Goal: Task Accomplishment & Management: Manage account settings

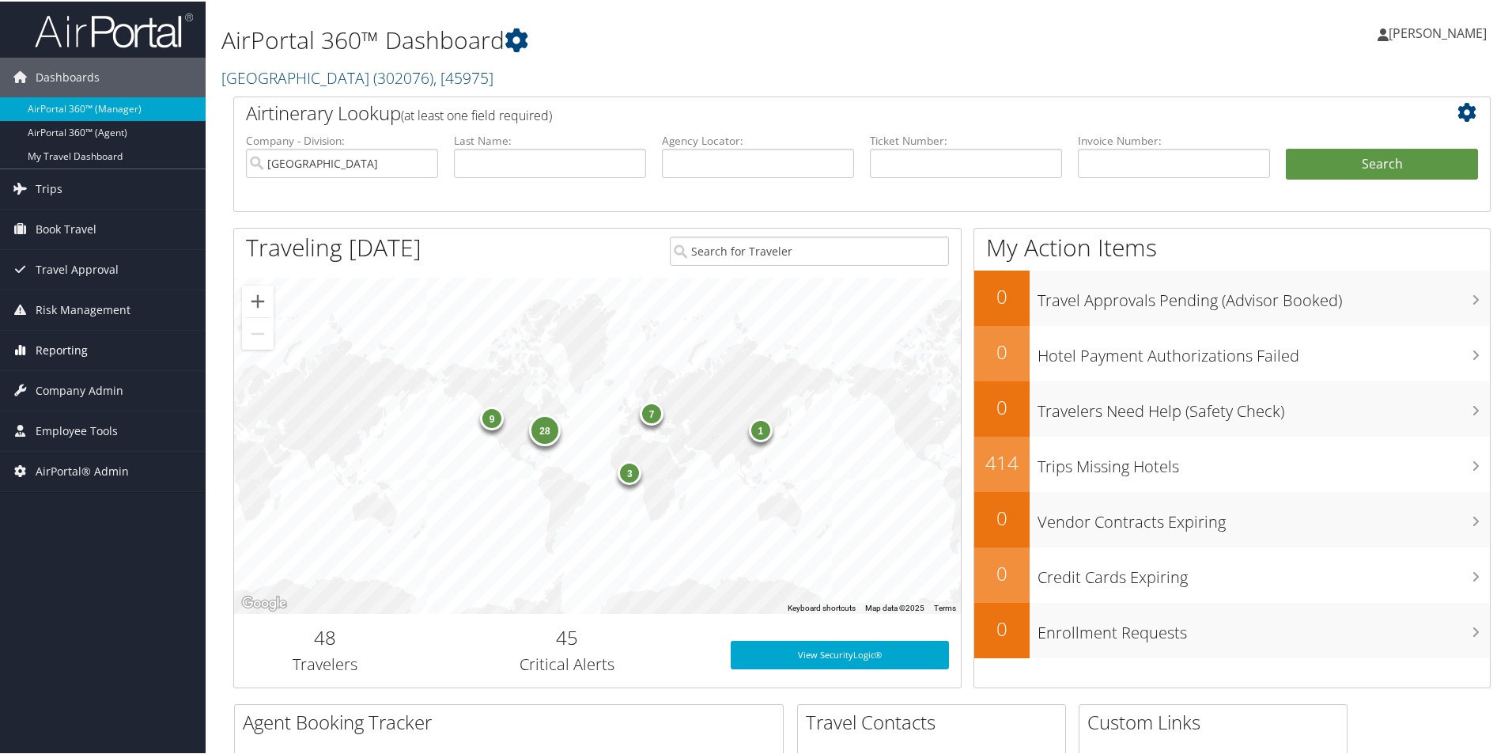
click at [59, 346] on span "Reporting" at bounding box center [62, 349] width 52 height 40
click at [44, 502] on span "Company Admin" at bounding box center [80, 508] width 88 height 40
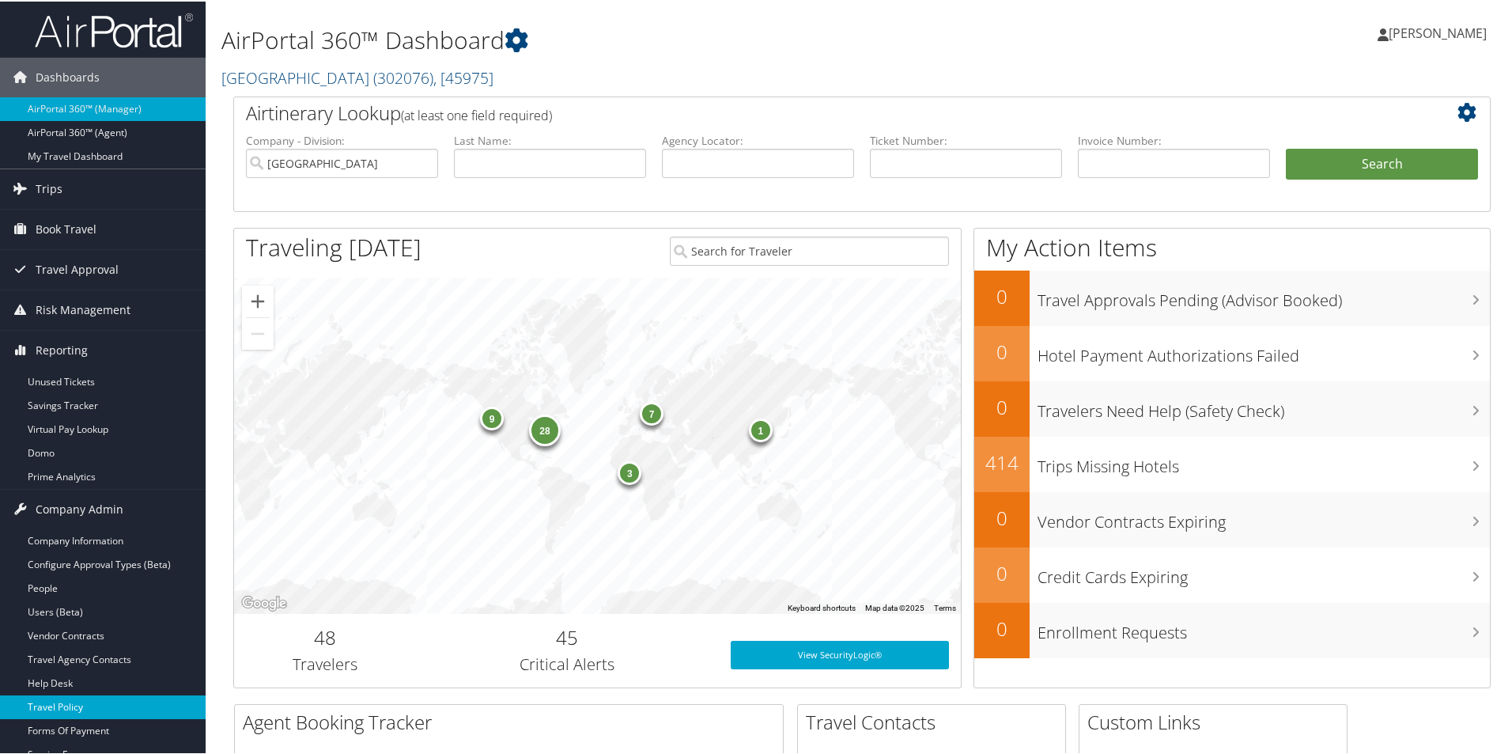
click at [58, 707] on link "Travel Policy" at bounding box center [103, 706] width 206 height 24
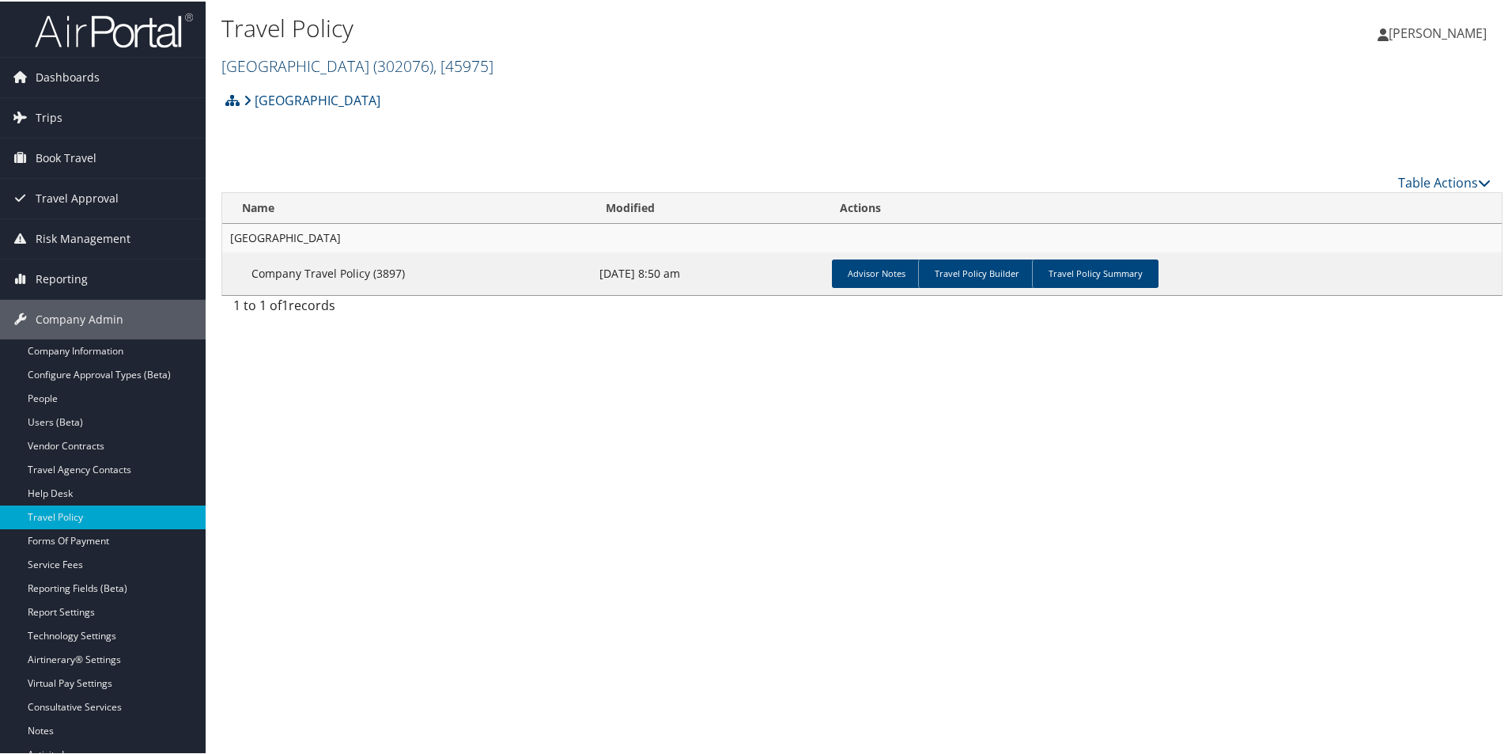
click at [312, 67] on link "Temple University ( 302076 ) , [ 45975 ]" at bounding box center [357, 64] width 272 height 21
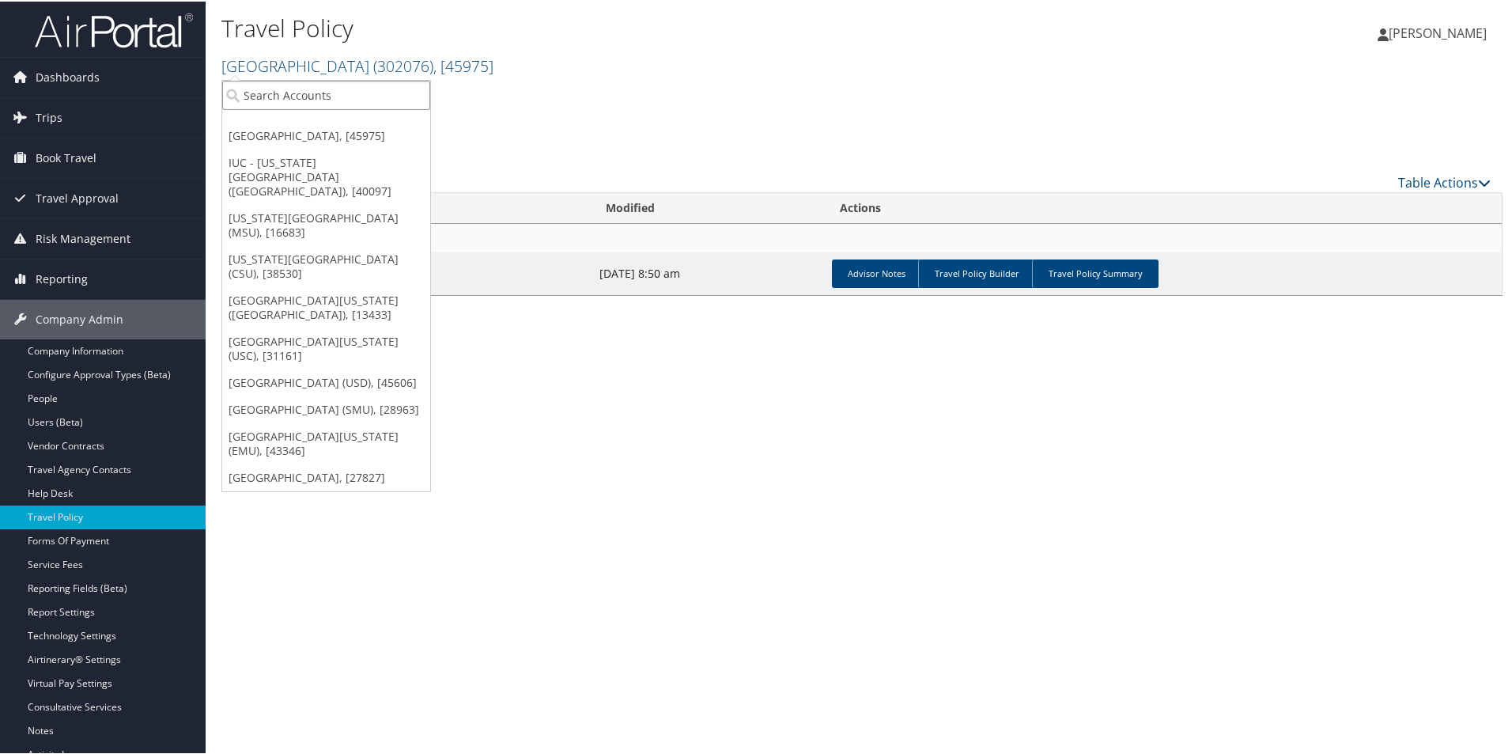
click at [297, 91] on input "search" at bounding box center [326, 93] width 208 height 29
type input "howard"
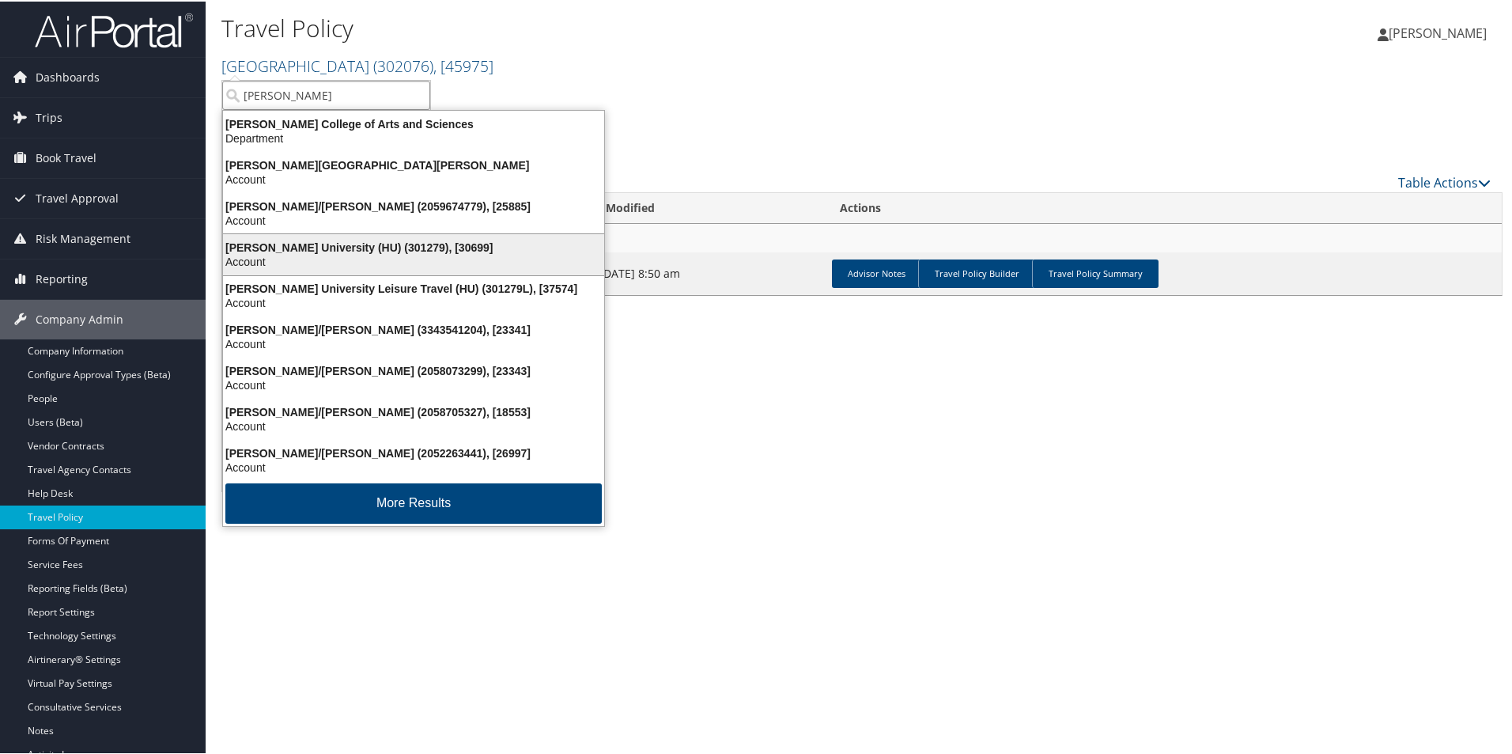
click at [329, 253] on div "Account" at bounding box center [414, 260] width 400 height 14
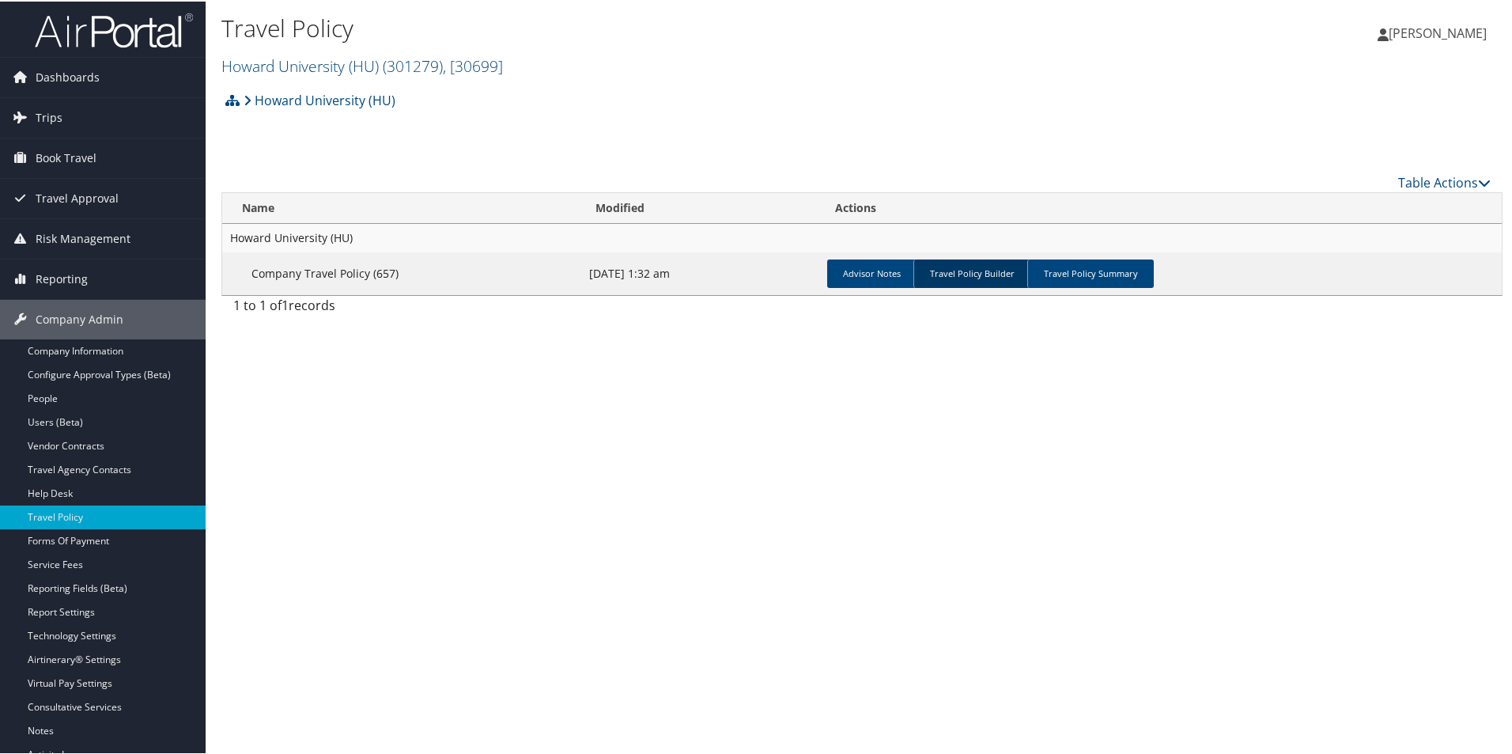
click at [958, 270] on link "Travel Policy Builder" at bounding box center [972, 272] width 117 height 28
click at [1130, 274] on link "Travel Policy Summary" at bounding box center [1091, 272] width 127 height 28
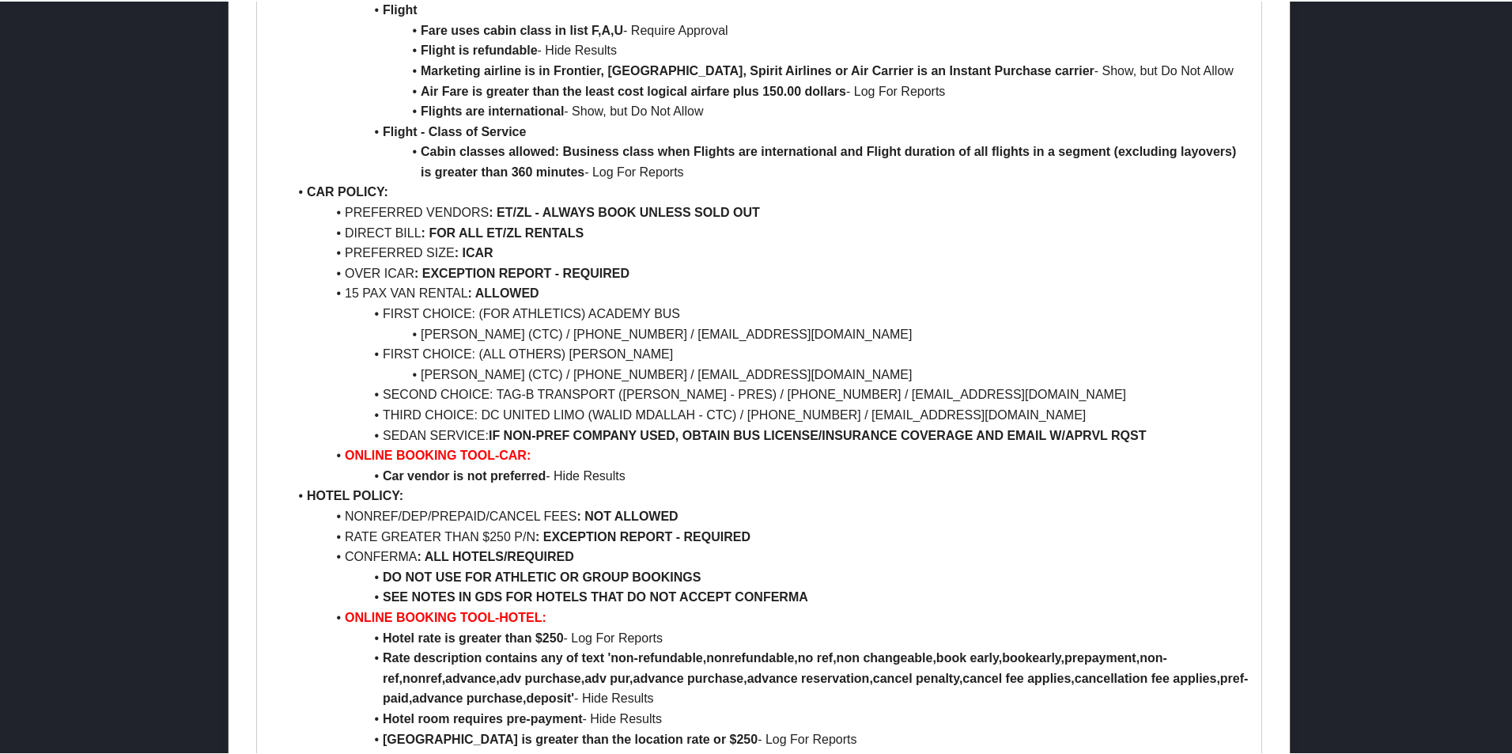
scroll to position [1187, 0]
